Goal: Use online tool/utility

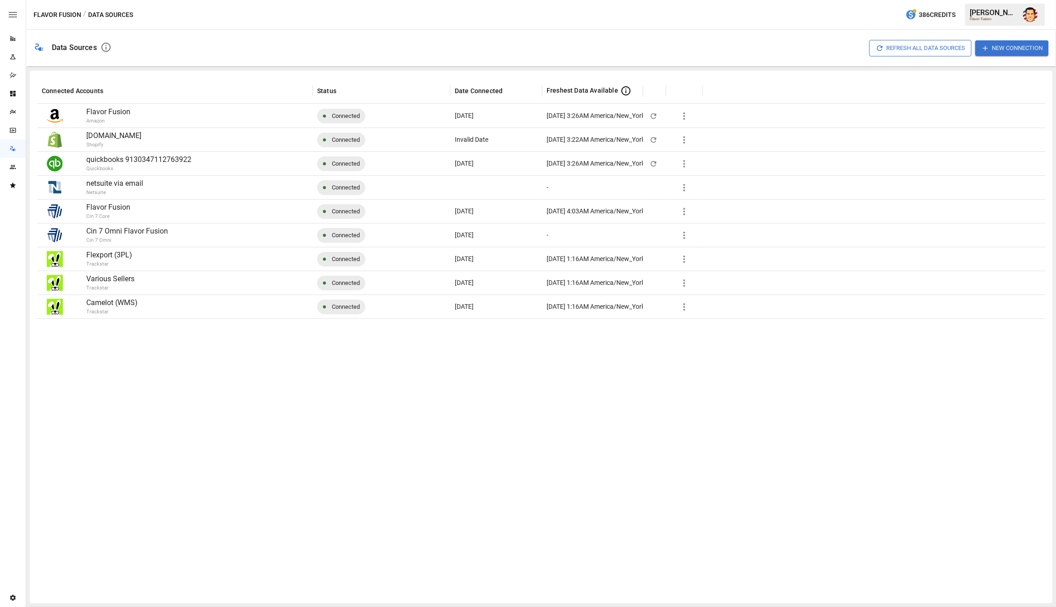
drag, startPoint x: 368, startPoint y: 436, endPoint x: 445, endPoint y: 434, distance: 77.1
click at [368, 436] on div at bounding box center [541, 458] width 1008 height 278
drag, startPoint x: 440, startPoint y: 10, endPoint x: 446, endPoint y: 2, distance: 9.5
click at [440, 10] on div "Flavor Fusion / Data Sources 386 Credits Austin G. Flavor Fusion" at bounding box center [541, 14] width 1030 height 29
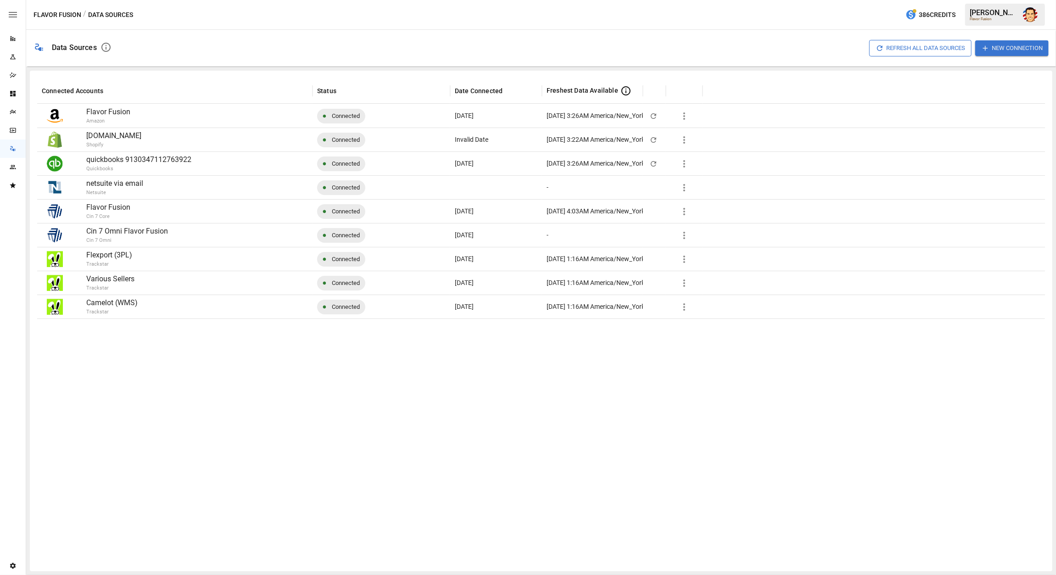
click at [366, 386] on div at bounding box center [541, 442] width 1008 height 246
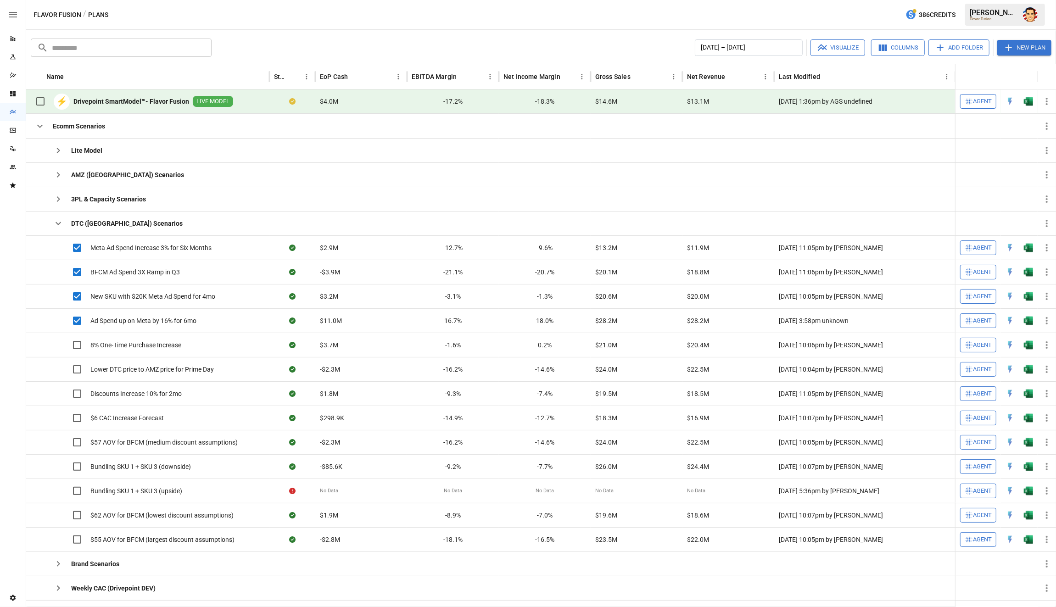
click at [476, 22] on div "Flavor Fusion / Plans 386 Credits [PERSON_NAME] Flavor Fusion" at bounding box center [541, 14] width 1030 height 29
click at [977, 103] on span "Agent" at bounding box center [983, 101] width 19 height 11
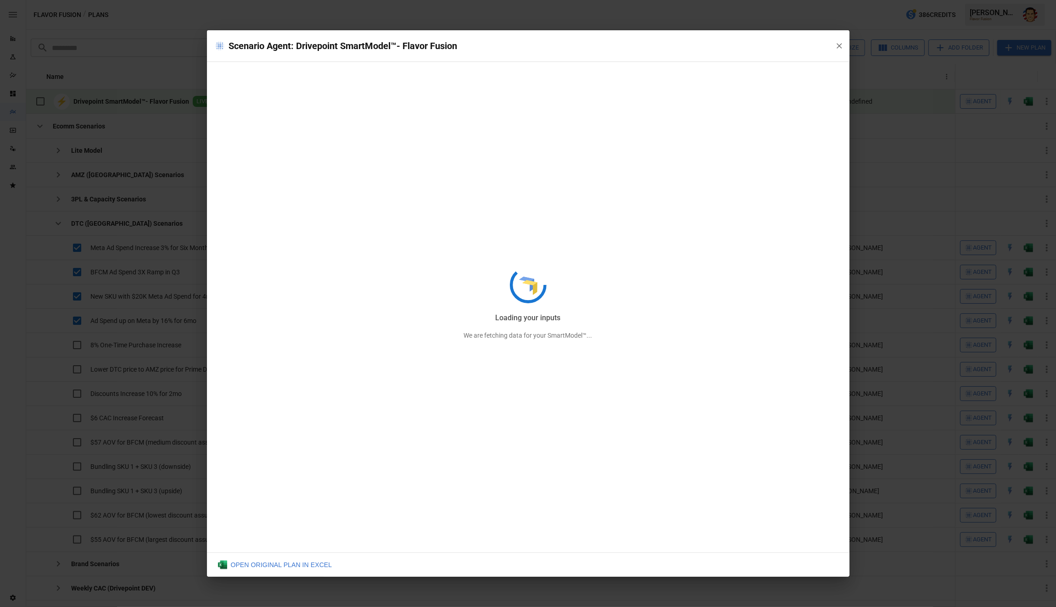
click at [523, 56] on div "Loading your inputs We are fetching data for your SmartModel™..." at bounding box center [528, 303] width 643 height 547
click at [519, 53] on div "Identifying drivers We are fetching data for your SmartModel™..." at bounding box center [528, 303] width 643 height 547
click at [840, 47] on div "Verifying input structure We are fetching data for your SmartModel™..." at bounding box center [528, 303] width 643 height 547
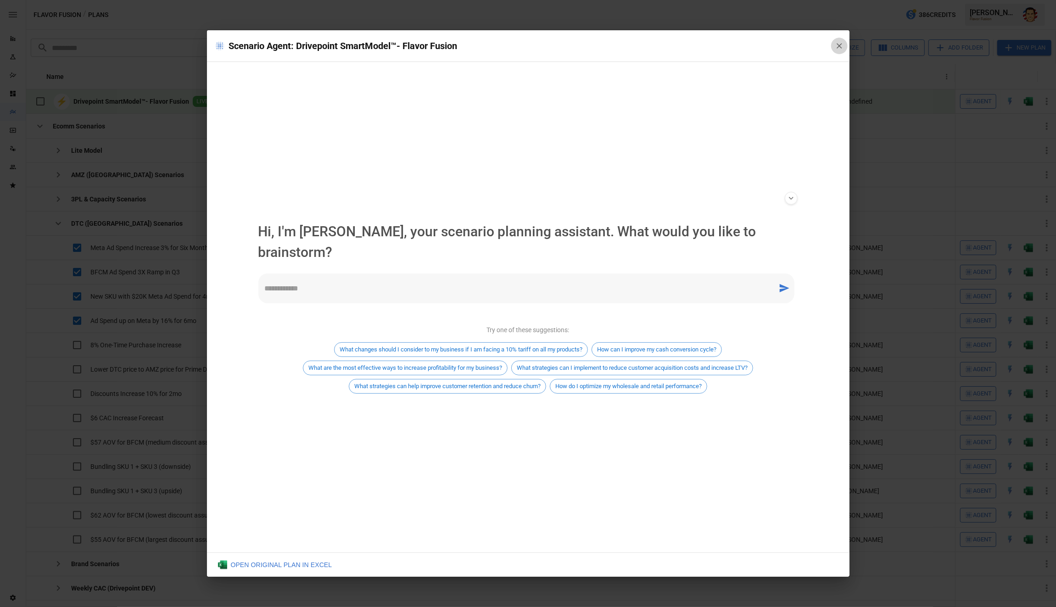
click at [837, 45] on icon "button" at bounding box center [839, 45] width 9 height 9
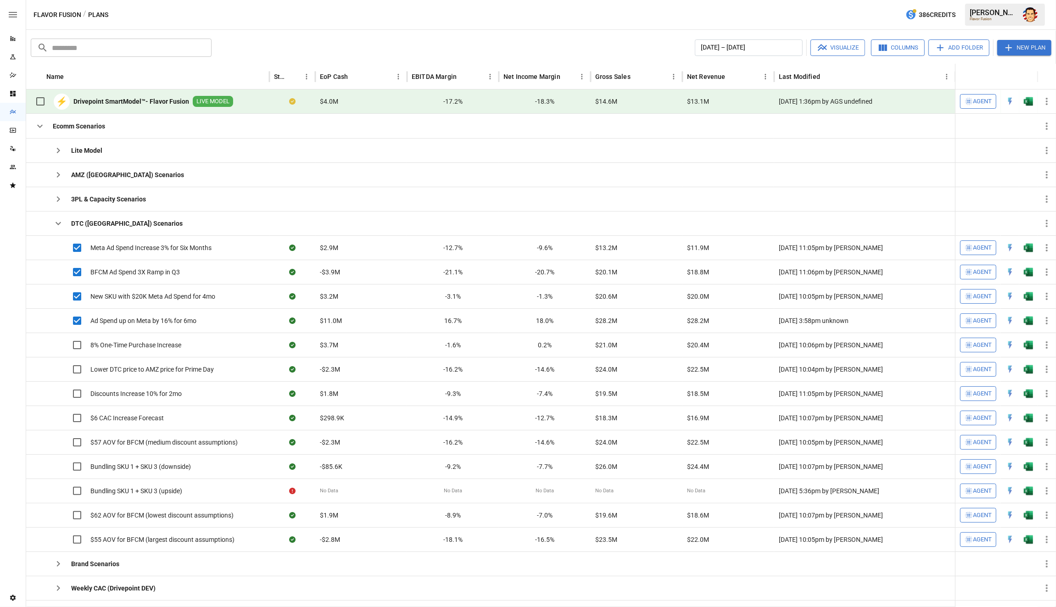
drag, startPoint x: 343, startPoint y: 37, endPoint x: 211, endPoint y: 3, distance: 136.5
click at [343, 37] on div "​ ​ [DATE] – [DATE] Visualize Columns Add Folder New Plan" at bounding box center [541, 47] width 1024 height 20
drag, startPoint x: 520, startPoint y: 26, endPoint x: 488, endPoint y: 4, distance: 39.2
click at [520, 26] on div "Flavor Fusion / Plans 386 Credits [PERSON_NAME] Flavor Fusion" at bounding box center [541, 14] width 1030 height 29
click at [429, 16] on div "Flavor Fusion / Plans 386 Credits [PERSON_NAME] Flavor Fusion" at bounding box center [541, 14] width 1030 height 29
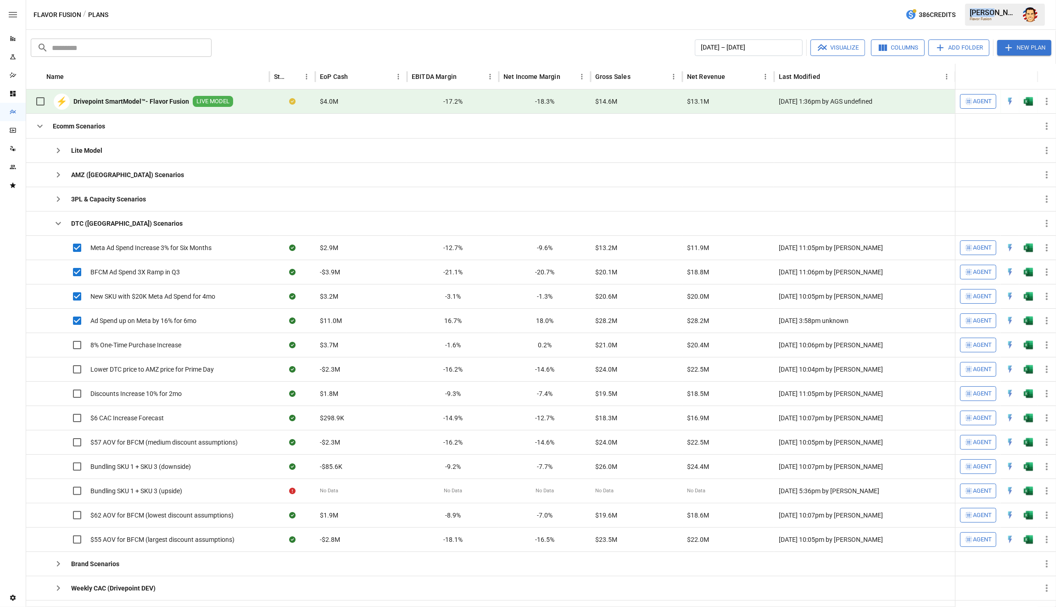
click at [429, 16] on div "Flavor Fusion / Plans 386 Credits [PERSON_NAME] Flavor Fusion" at bounding box center [541, 14] width 1030 height 29
click at [419, 14] on div "Flavor Fusion / Plans 386 Credits [PERSON_NAME] Flavor Fusion" at bounding box center [541, 14] width 1030 height 29
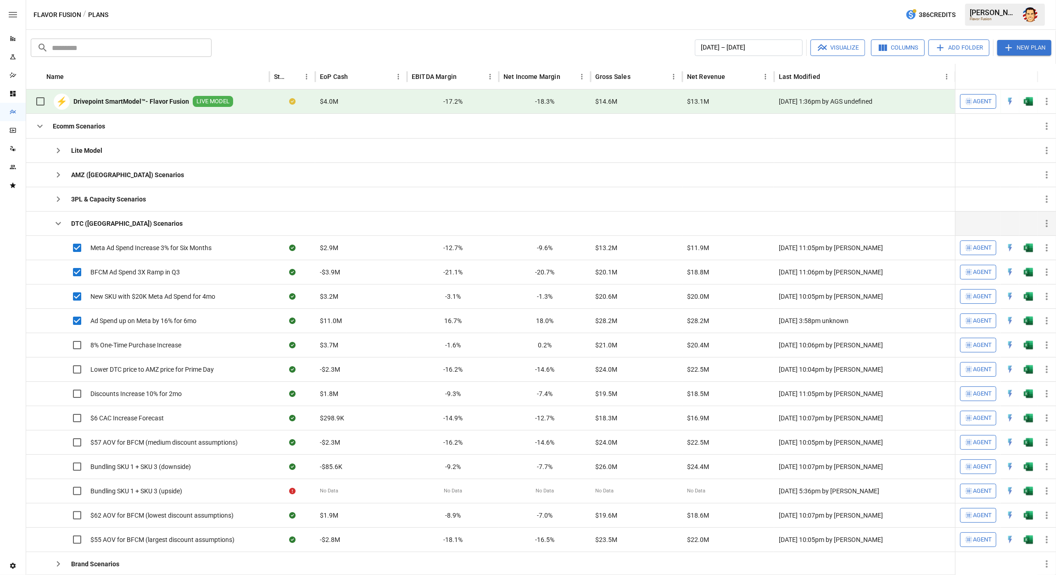
scroll to position [5, 0]
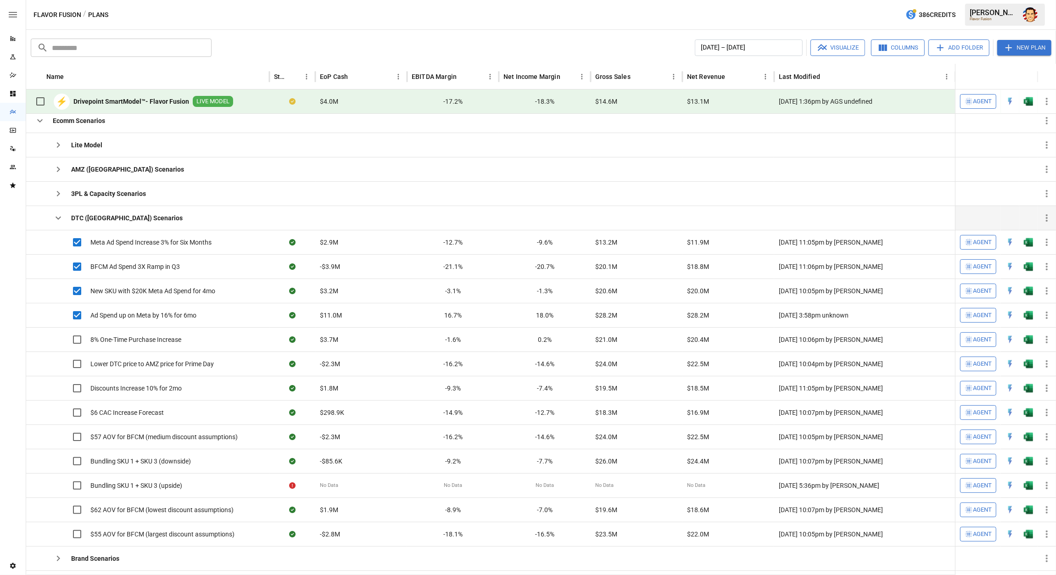
click at [60, 217] on icon "button" at bounding box center [58, 218] width 11 height 11
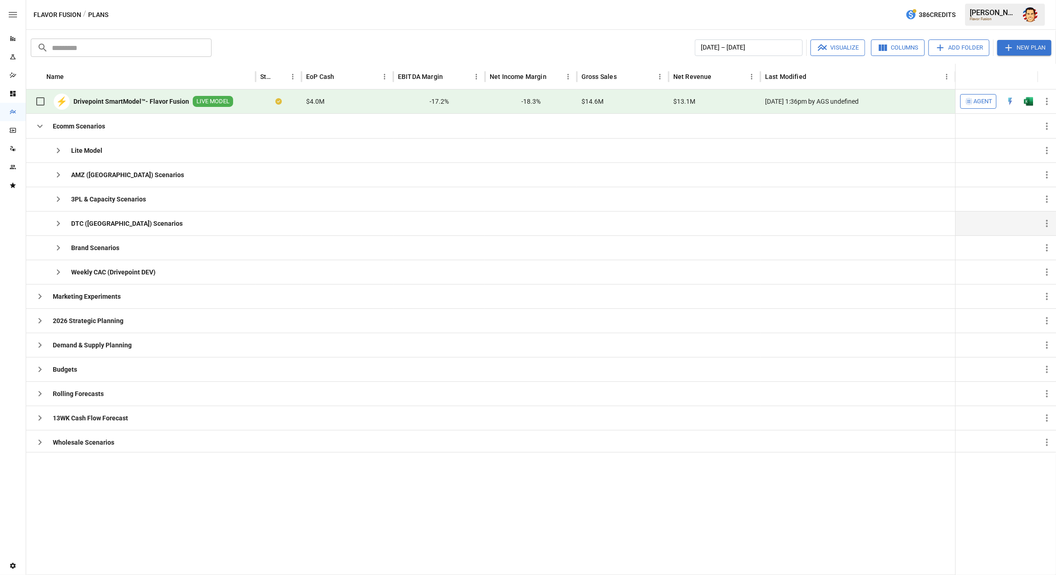
scroll to position [0, 0]
click at [36, 124] on icon "button" at bounding box center [39, 126] width 11 height 11
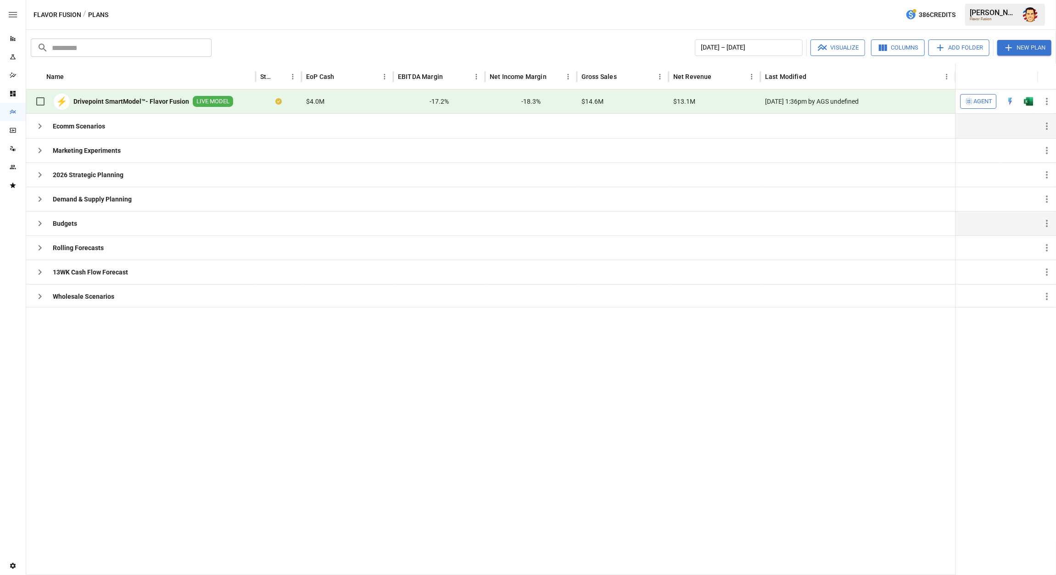
click at [45, 218] on button "button" at bounding box center [40, 223] width 18 height 18
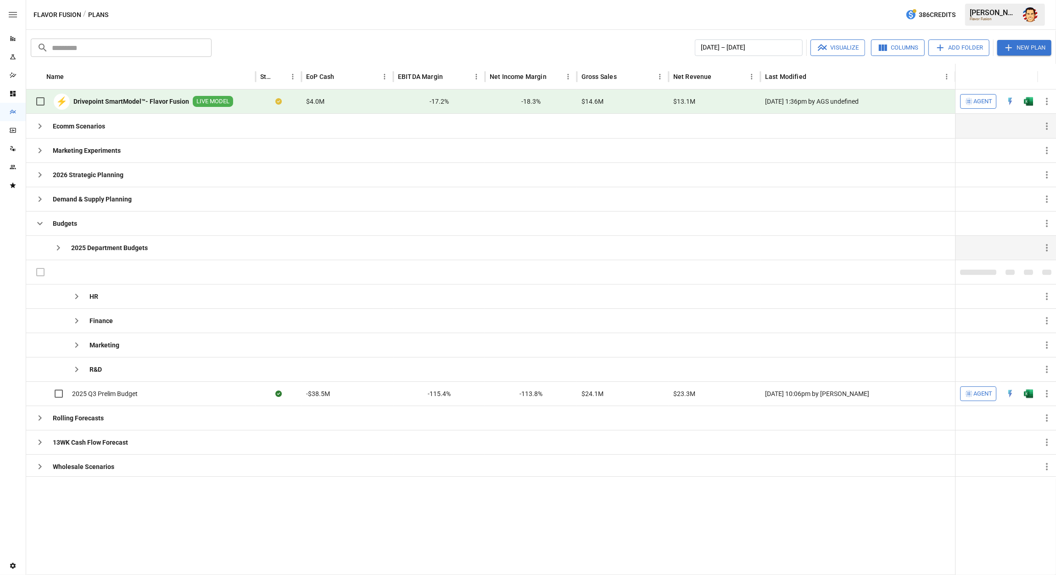
click at [56, 249] on icon "button" at bounding box center [58, 247] width 11 height 11
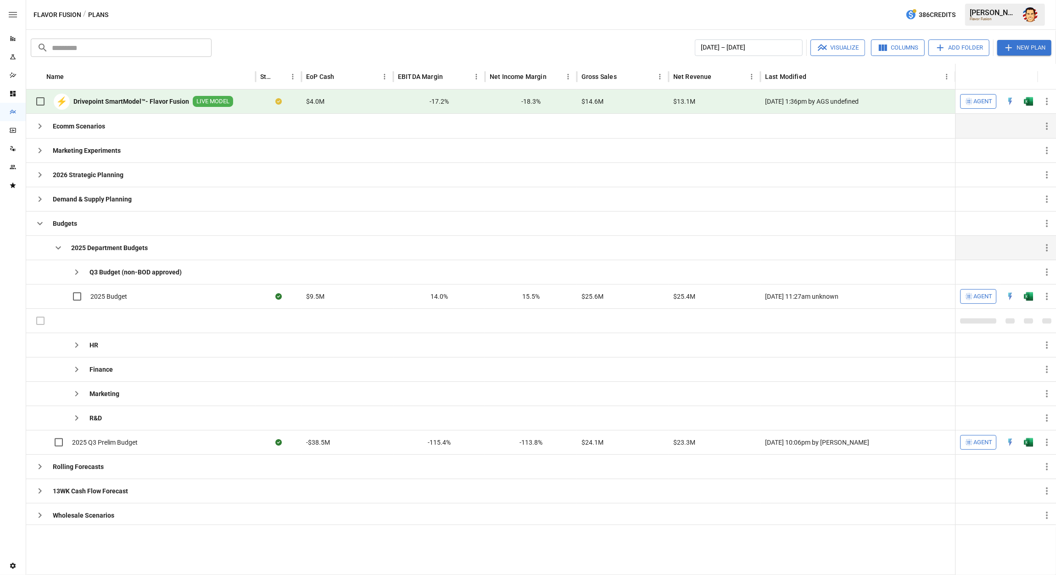
click at [58, 248] on icon "button" at bounding box center [59, 247] width 6 height 3
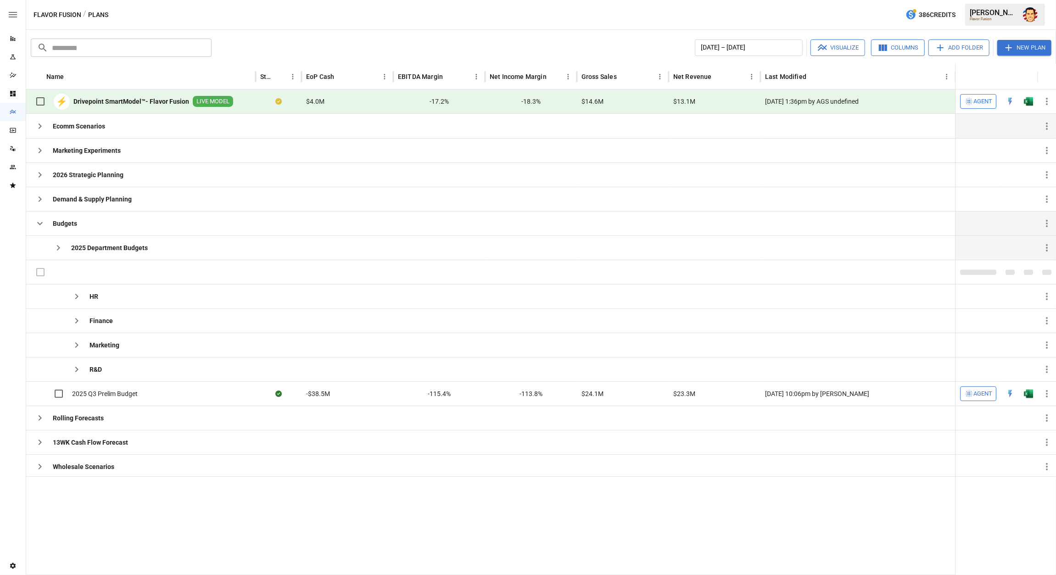
click at [41, 223] on icon "button" at bounding box center [40, 223] width 6 height 3
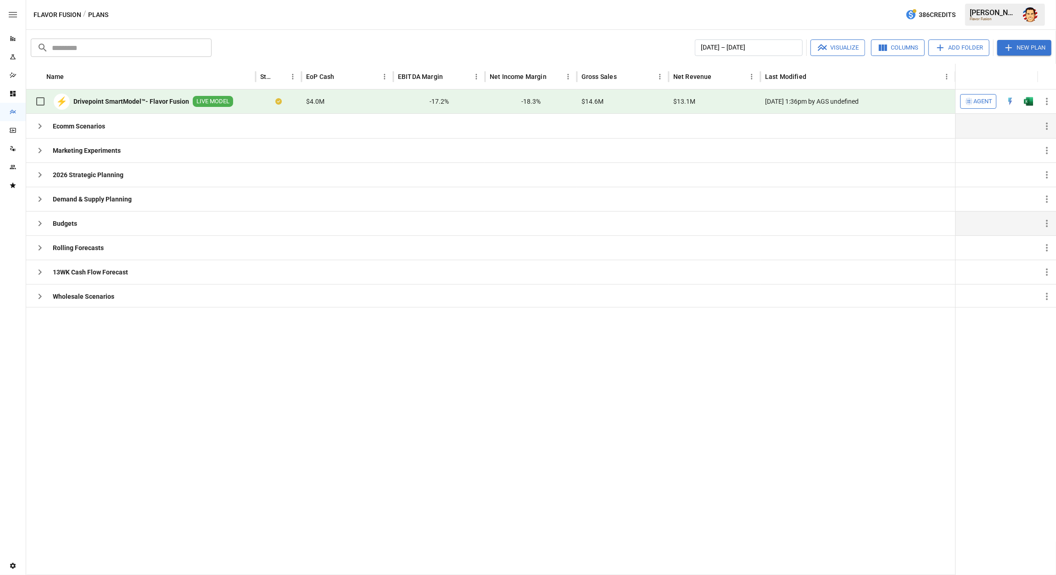
click at [38, 129] on icon "button" at bounding box center [39, 126] width 11 height 11
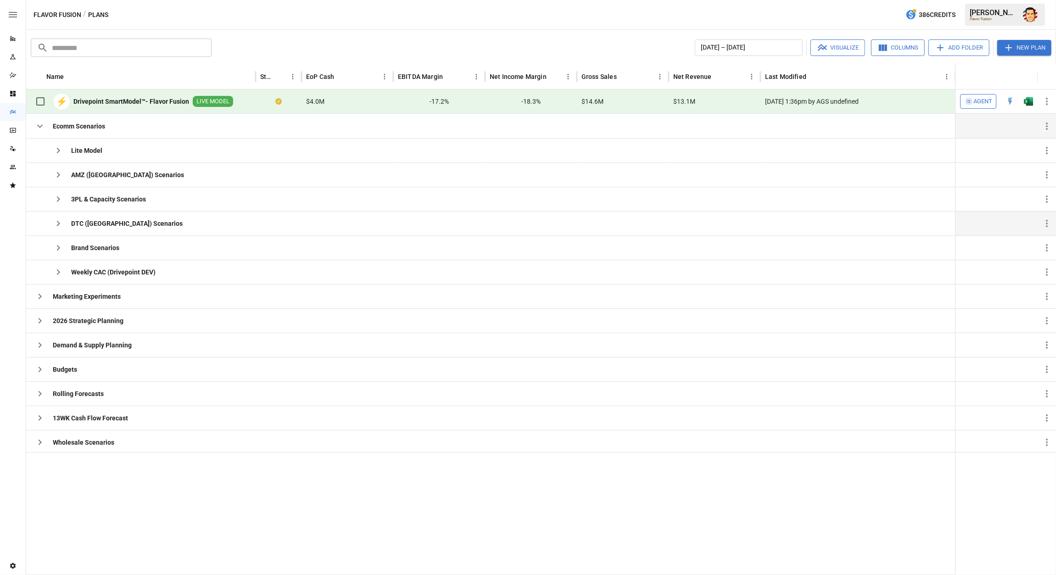
click at [60, 225] on icon "button" at bounding box center [58, 223] width 11 height 11
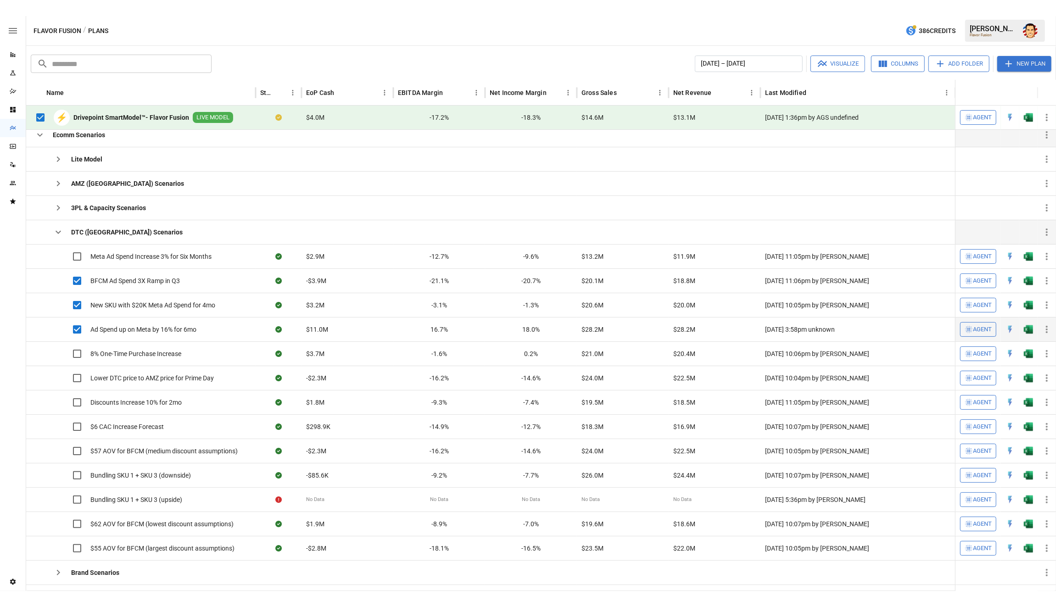
scroll to position [0, 0]
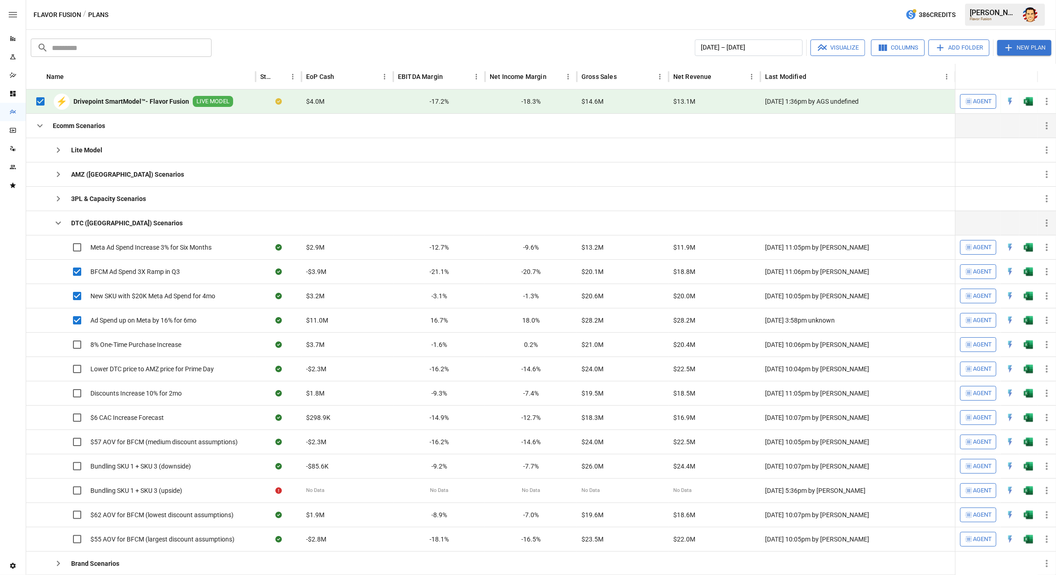
click at [827, 46] on icon "button" at bounding box center [822, 47] width 11 height 11
